Goal: Check status: Check status

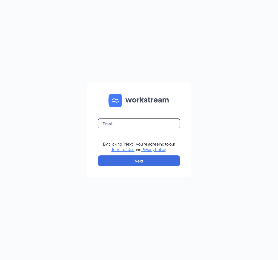
click at [126, 127] on input "text" at bounding box center [139, 123] width 82 height 11
type input "bellingham_dq@comcast.net"
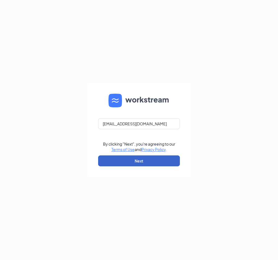
click at [134, 158] on button "Next" at bounding box center [139, 160] width 82 height 11
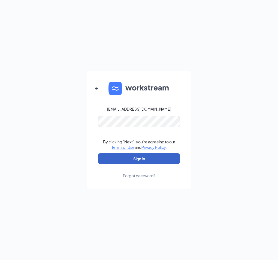
click at [136, 156] on button "Sign In" at bounding box center [139, 158] width 82 height 11
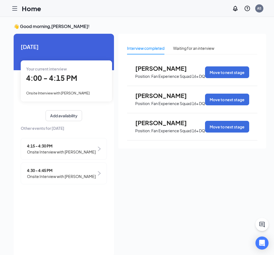
click at [48, 85] on div "Your current interview 4:00 - 4:15 PM Onsite Interview with [PERSON_NAME]" at bounding box center [66, 81] width 91 height 41
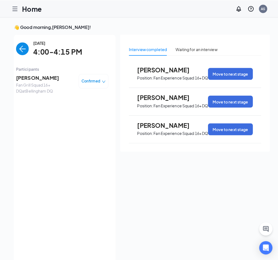
scroll to position [6, 0]
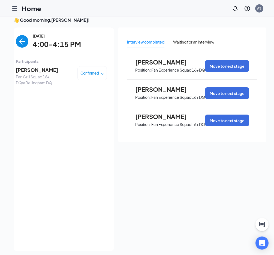
click at [24, 41] on img "back-button" at bounding box center [22, 41] width 13 height 13
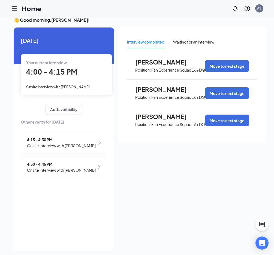
click at [83, 147] on span "Onsite Interview with [PERSON_NAME]" at bounding box center [61, 146] width 69 height 6
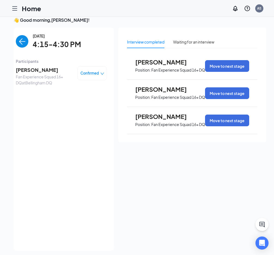
click at [23, 40] on img "back-button" at bounding box center [22, 41] width 13 height 13
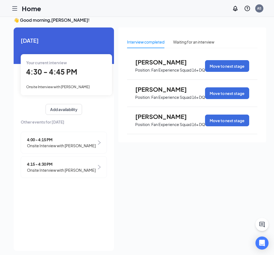
click at [46, 76] on span "4:30 - 4:45 PM" at bounding box center [51, 71] width 51 height 9
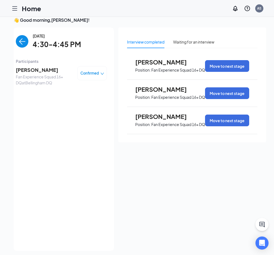
drag, startPoint x: 56, startPoint y: 63, endPoint x: 48, endPoint y: 84, distance: 22.9
click at [56, 64] on span "Participants" at bounding box center [61, 61] width 91 height 6
click at [52, 76] on span "Fan Experience Squad 16+ DQ at [GEOGRAPHIC_DATA] DQ" at bounding box center [44, 80] width 57 height 12
click at [49, 70] on span "[PERSON_NAME]" at bounding box center [44, 70] width 57 height 8
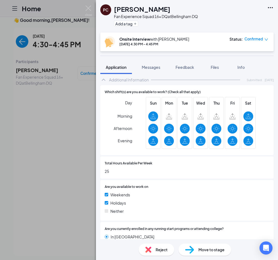
scroll to position [327, 0]
